Goal: Task Accomplishment & Management: Complete application form

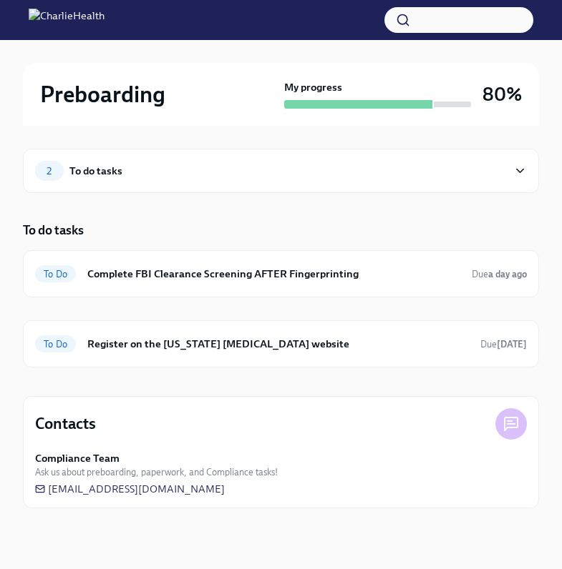
click at [200, 211] on div "2 To do tasks To do tasks To Do Complete FBI Clearance Screening AFTER Fingerpr…" at bounding box center [281, 329] width 516 height 406
click at [312, 273] on h6 "Complete FBI Clearance Screening AFTER Fingerprinting" at bounding box center [273, 274] width 373 height 16
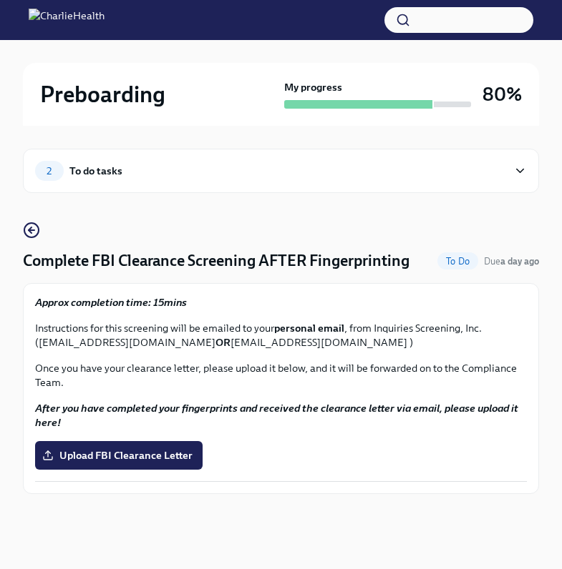
click at [138, 402] on strong "After you have completed your fingerprints and received the clearance letter vi…" at bounding box center [276, 415] width 483 height 27
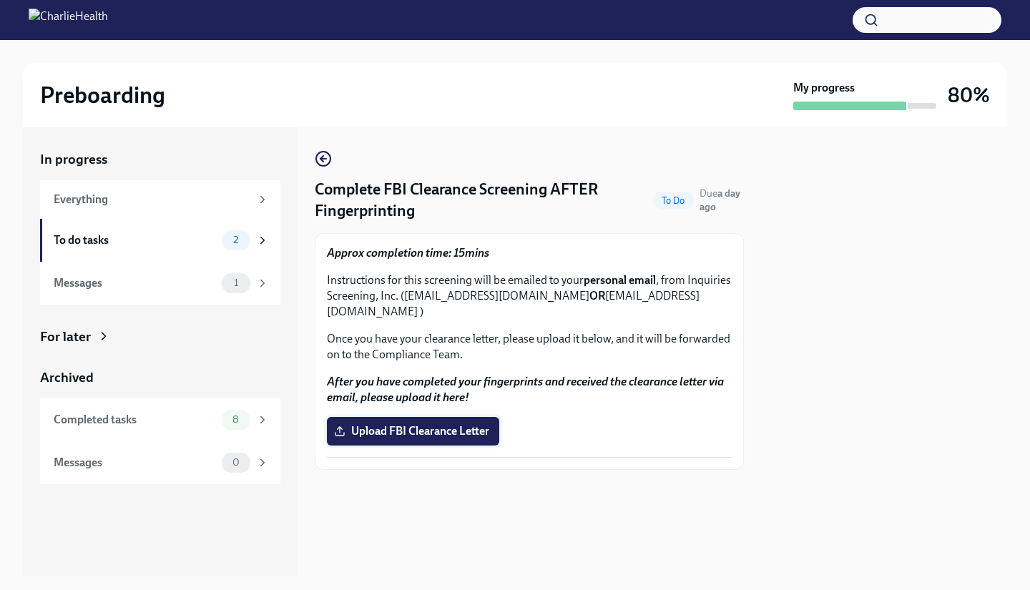
click at [429, 424] on span "Upload FBI Clearance Letter" at bounding box center [413, 431] width 152 height 14
click at [0, 0] on input "Upload FBI Clearance Letter" at bounding box center [0, 0] width 0 height 0
click at [125, 238] on div "To do tasks" at bounding box center [135, 240] width 162 height 16
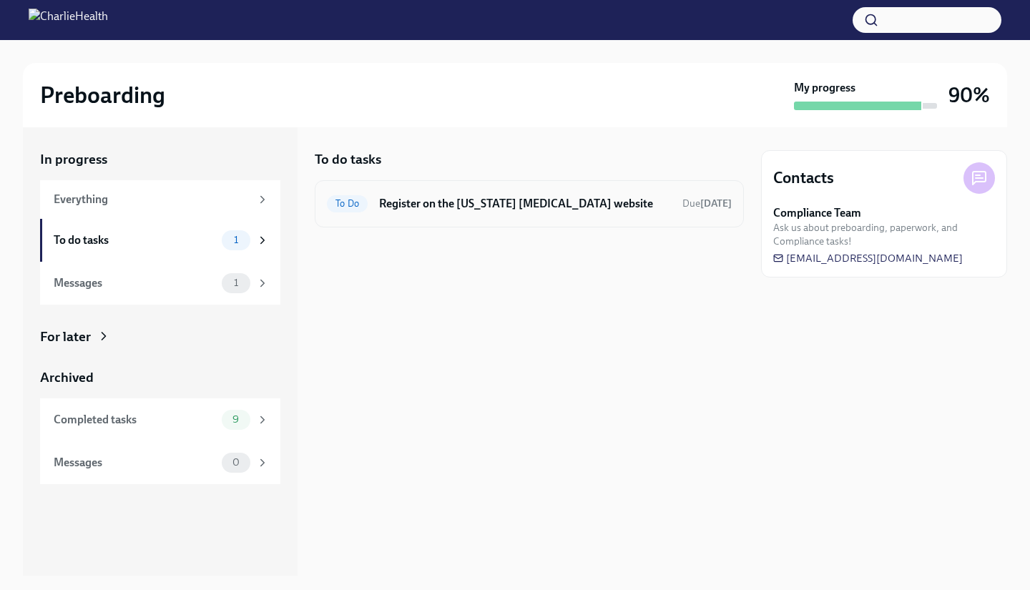
click at [419, 202] on h6 "Register on the [US_STATE] [MEDICAL_DATA] website" at bounding box center [525, 204] width 292 height 16
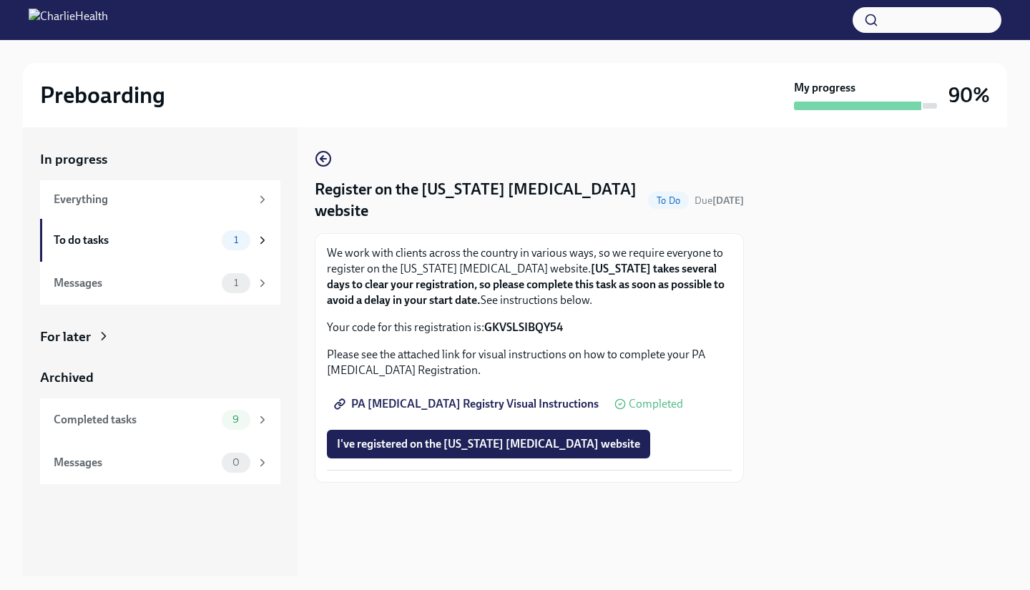
click at [467, 397] on span "PA [MEDICAL_DATA] Registry Visual Instructions" at bounding box center [468, 404] width 262 height 14
click at [429, 440] on span "I've registered on the [US_STATE] [MEDICAL_DATA] website" at bounding box center [488, 444] width 303 height 14
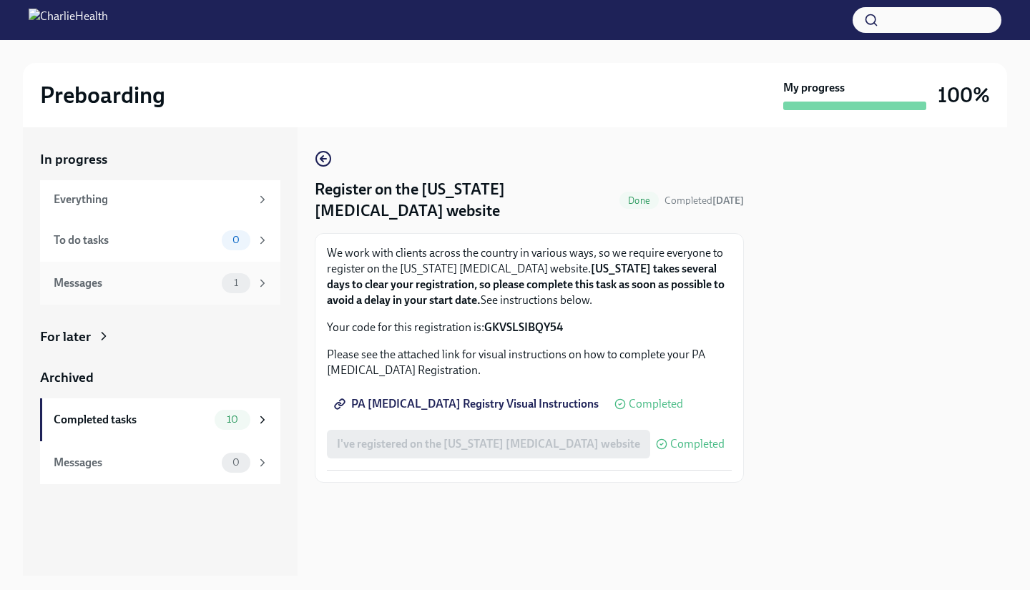
click at [155, 292] on div "Messages 1" at bounding box center [161, 283] width 215 height 20
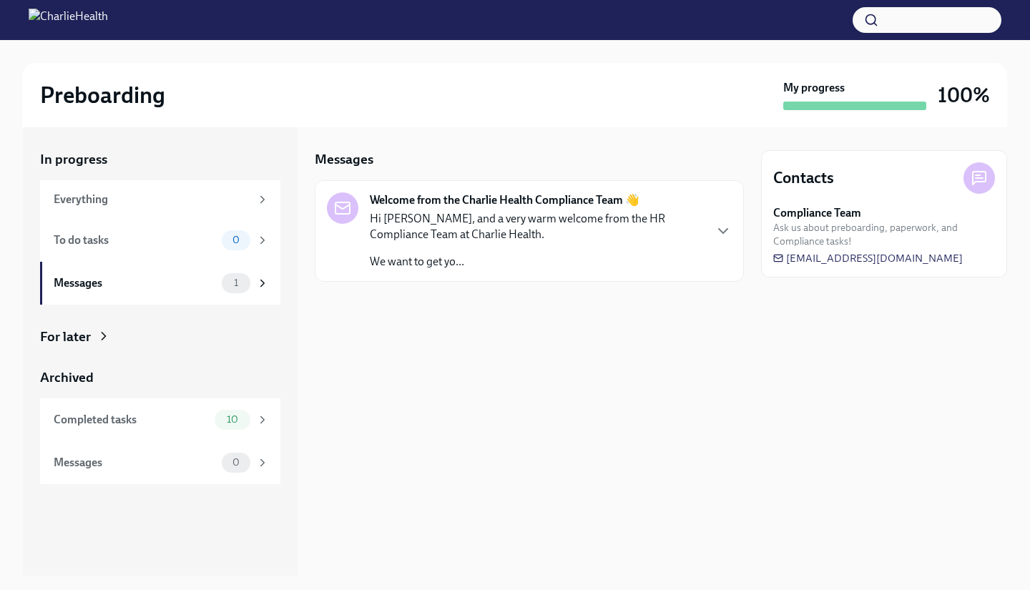
click at [561, 247] on div "Hi [PERSON_NAME], and a very warm welcome from the HR Compliance Team at Charli…" at bounding box center [536, 240] width 333 height 59
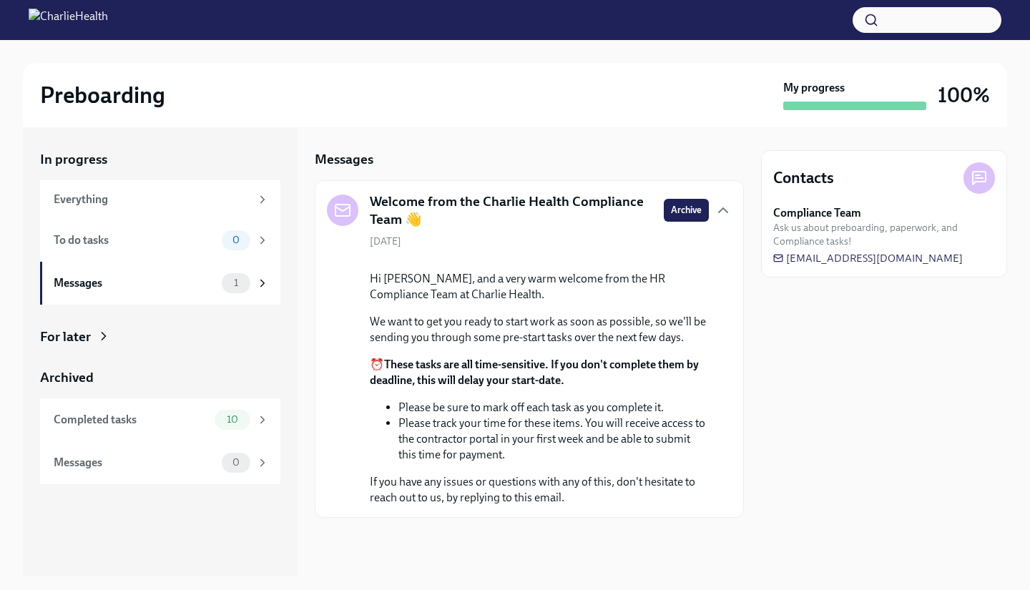
scroll to position [98, 0]
